Goal: Transaction & Acquisition: Purchase product/service

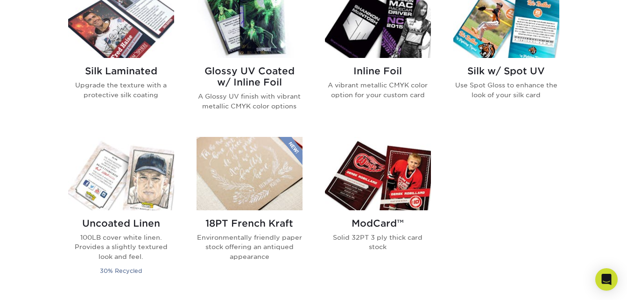
scroll to position [622, 0]
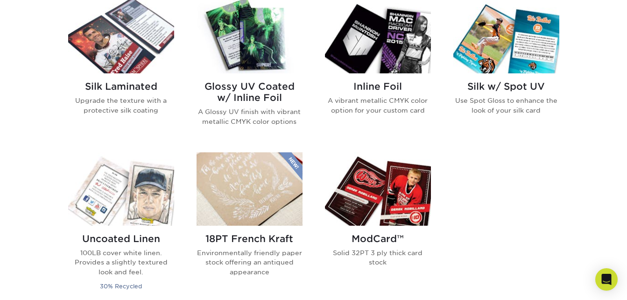
click at [397, 69] on img at bounding box center [378, 36] width 106 height 73
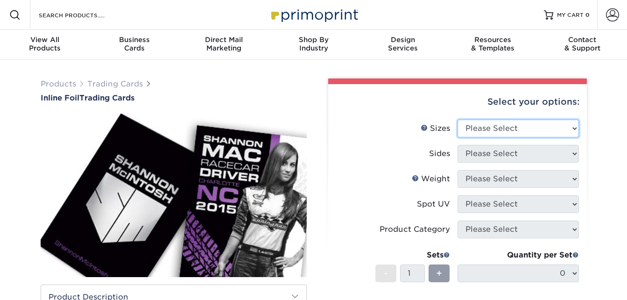
click at [494, 128] on select "Please Select 2.5" x 3.5"" at bounding box center [517, 128] width 121 height 18
select select "2.50x3.50"
click at [457, 119] on select "Please Select 2.5" x 3.5"" at bounding box center [517, 128] width 121 height 18
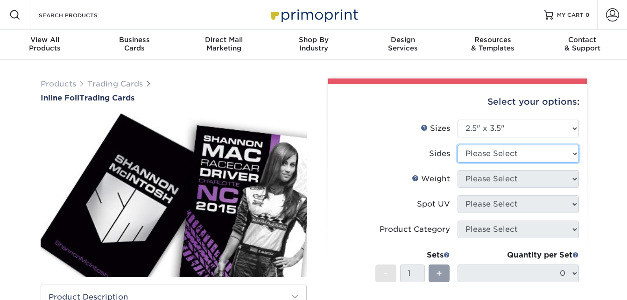
click at [489, 152] on select "Please Select Print Both Sides - Foil Back Only Print Both Sides - Foil Both Si…" at bounding box center [517, 154] width 121 height 18
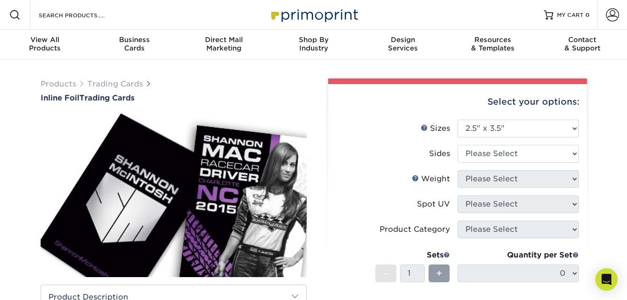
click at [397, 184] on label "Weight Help Weight" at bounding box center [396, 179] width 121 height 18
click at [500, 161] on select "Please Select Print Both Sides - Foil Back Only Print Both Sides - Foil Both Si…" at bounding box center [517, 154] width 121 height 18
select select "2ba18f74-0f96-487e-8b6e-985b404b3305"
click at [457, 145] on select "Please Select Print Both Sides - Foil Back Only Print Both Sides - Foil Both Si…" at bounding box center [517, 154] width 121 height 18
click at [508, 182] on select "Please Select 16PT" at bounding box center [517, 179] width 121 height 18
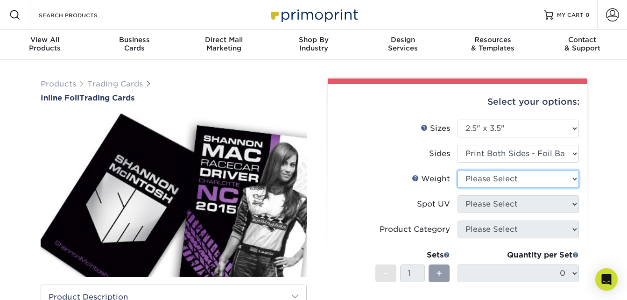
select select "16PT"
click at [457, 170] on select "Please Select 16PT" at bounding box center [517, 179] width 121 height 18
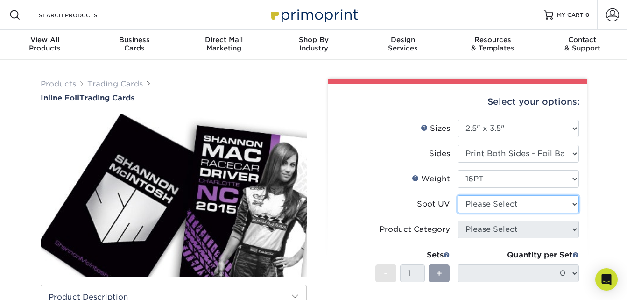
click at [508, 202] on select "Please Select No Spot UV Front and Back (Both Sides) Front Only Back Only" at bounding box center [517, 204] width 121 height 18
select select "0"
click at [457, 195] on select "Please Select No Spot UV Front and Back (Both Sides) Front Only Back Only" at bounding box center [517, 204] width 121 height 18
